Goal: Task Accomplishment & Management: Manage account settings

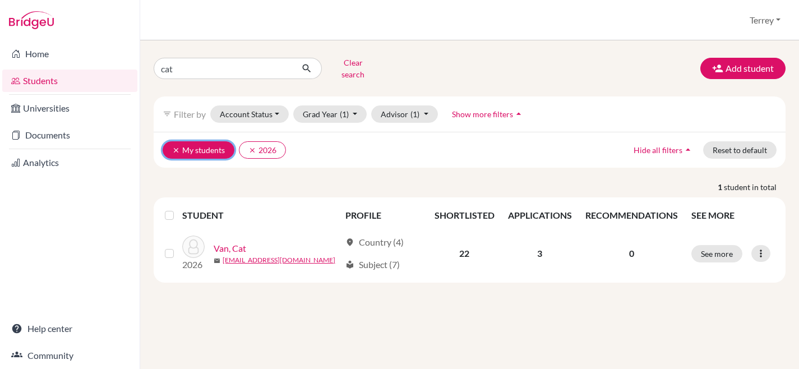
click at [171, 141] on button "clear My students" at bounding box center [199, 149] width 72 height 17
click at [173, 146] on icon "clear" at bounding box center [176, 150] width 8 height 8
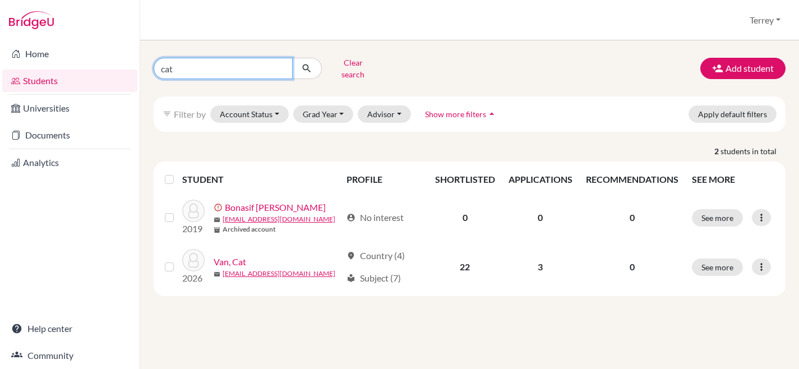
click at [279, 64] on input "cat" at bounding box center [223, 68] width 139 height 21
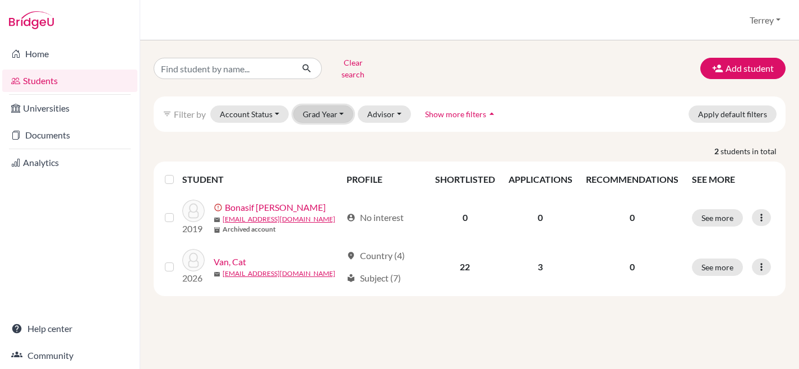
click at [339, 107] on button "Grad Year" at bounding box center [323, 113] width 61 height 17
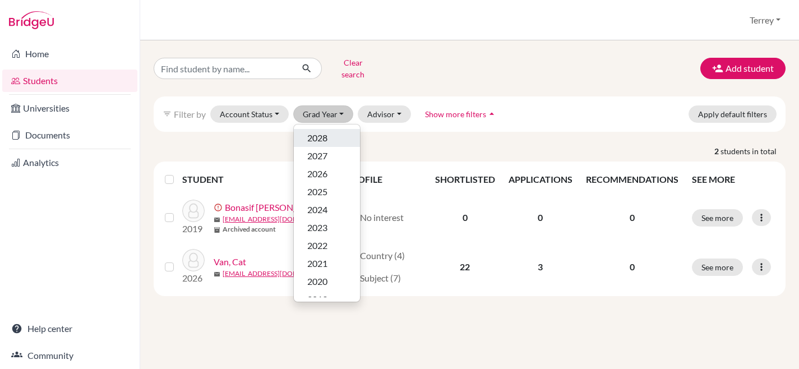
click at [331, 131] on div "2028" at bounding box center [326, 137] width 39 height 13
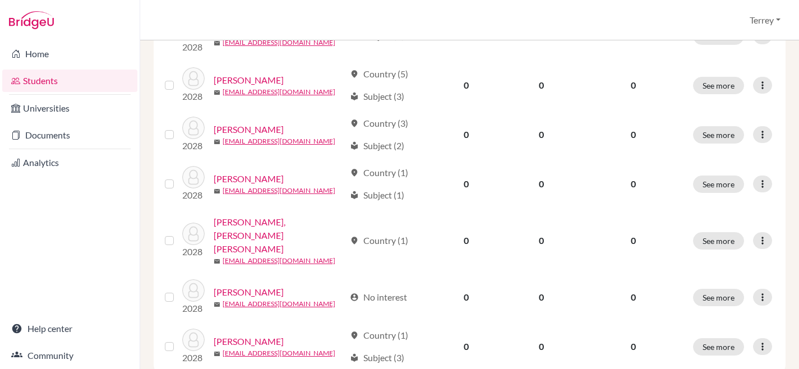
scroll to position [914, 0]
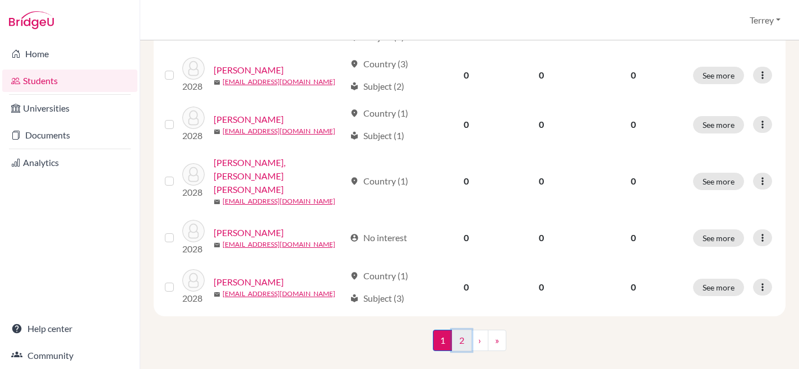
click at [467, 330] on link "2" at bounding box center [462, 340] width 20 height 21
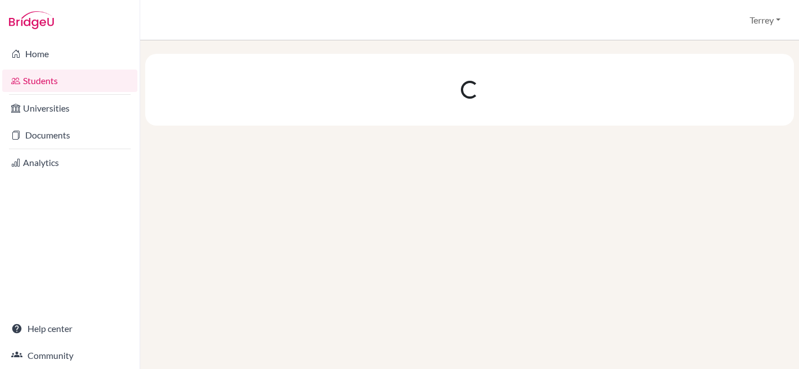
scroll to position [0, 0]
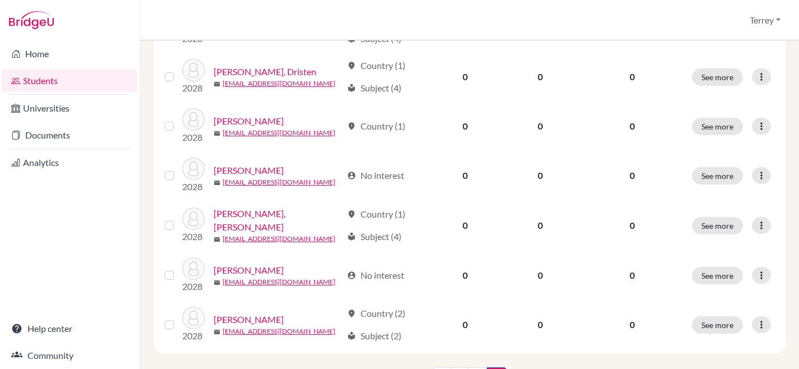
scroll to position [869, 0]
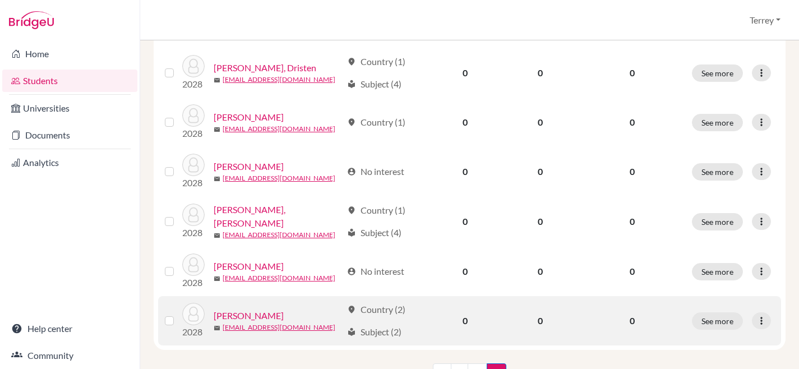
click at [244, 312] on link "[PERSON_NAME]" at bounding box center [249, 315] width 70 height 13
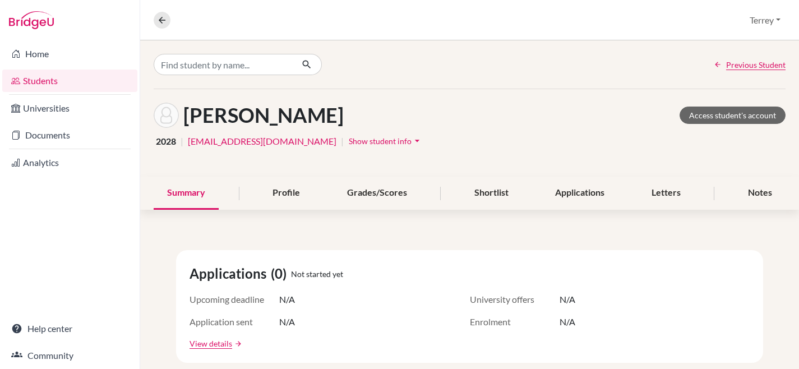
click at [412, 142] on icon "arrow_drop_down" at bounding box center [417, 140] width 11 height 11
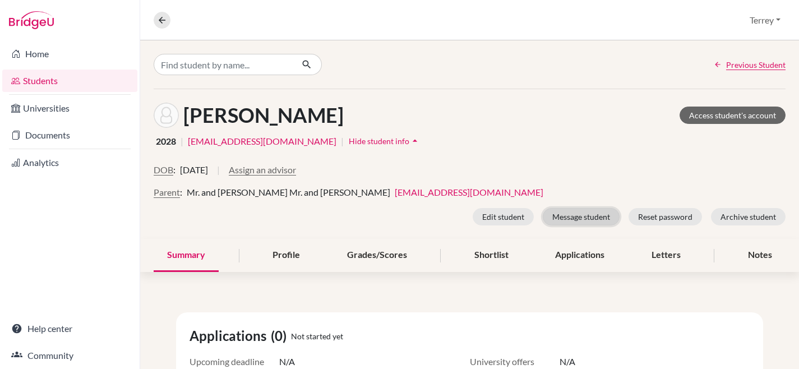
click at [597, 221] on button "Message student" at bounding box center [581, 216] width 77 height 17
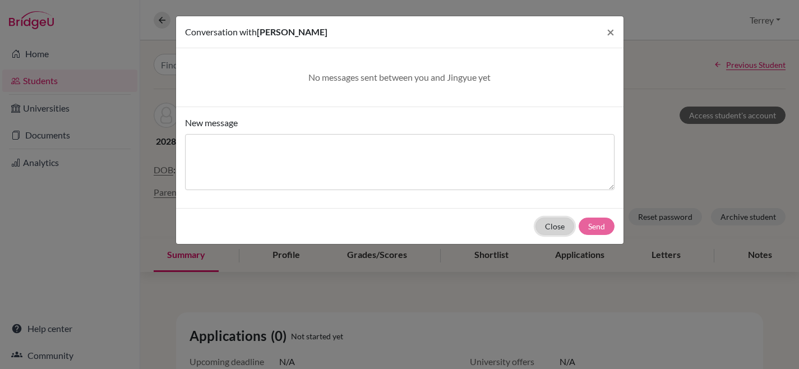
click at [560, 230] on button "Close" at bounding box center [555, 226] width 39 height 17
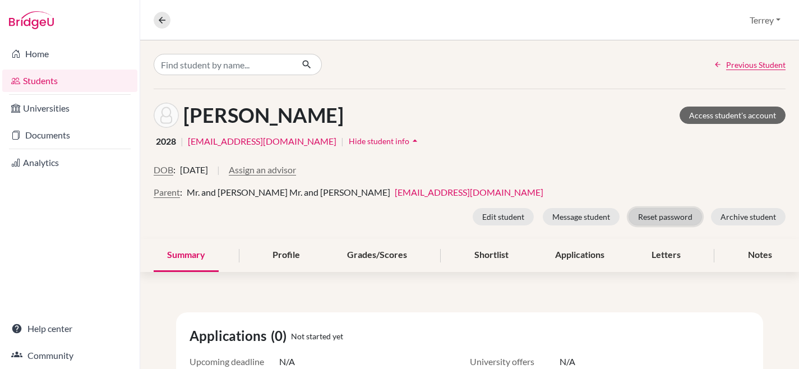
click at [658, 222] on button "Reset password" at bounding box center [665, 216] width 73 height 17
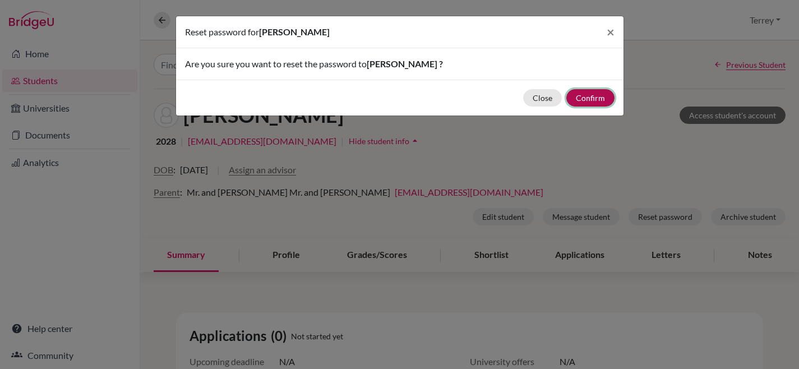
click at [587, 94] on button "Confirm" at bounding box center [590, 97] width 48 height 17
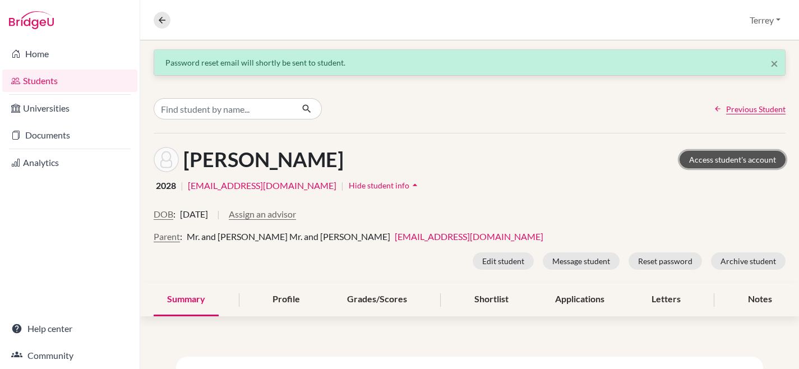
click at [738, 155] on link "Access student's account" at bounding box center [733, 159] width 106 height 17
